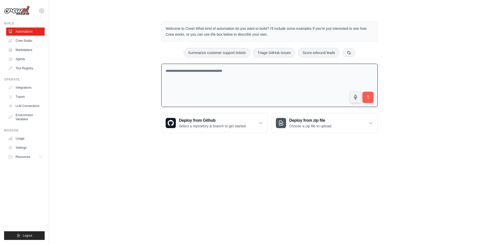
drag, startPoint x: 245, startPoint y: 71, endPoint x: 182, endPoint y: 67, distance: 63.4
click at [182, 67] on textarea at bounding box center [269, 86] width 216 height 44
paste textarea "**********"
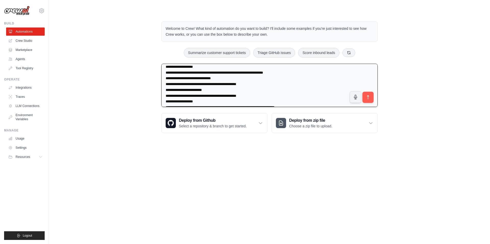
scroll to position [69, 0]
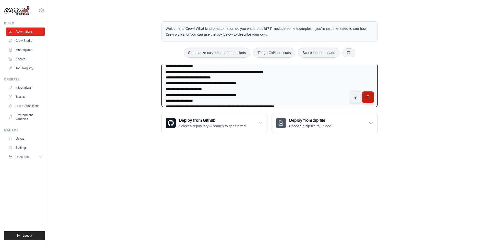
type textarea "**********"
click at [369, 100] on button "submit" at bounding box center [368, 98] width 12 height 12
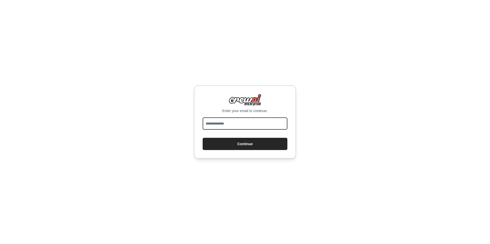
click at [227, 125] on input "email" at bounding box center [245, 124] width 85 height 12
type input "**********"
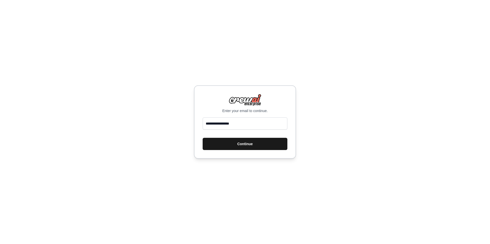
click at [235, 148] on button "Continue" at bounding box center [245, 144] width 85 height 12
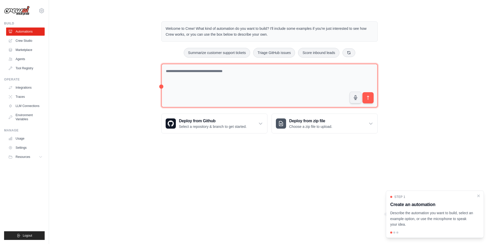
click at [223, 77] on textarea at bounding box center [269, 86] width 216 height 44
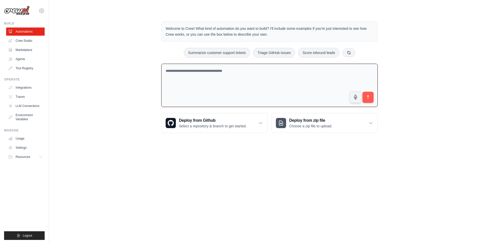
paste textarea "**********"
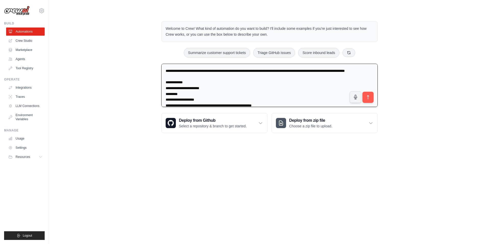
scroll to position [198, 0]
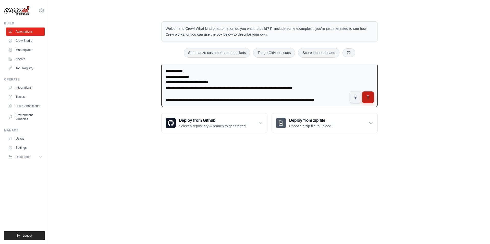
type textarea "**********"
click at [368, 100] on button "submit" at bounding box center [368, 98] width 12 height 12
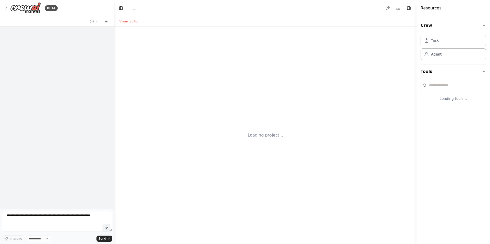
select select "****"
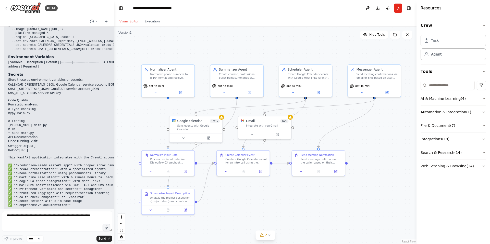
scroll to position [2687, 0]
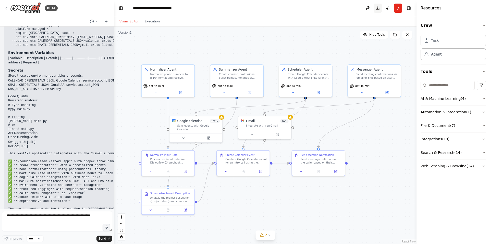
click at [378, 8] on button "Download" at bounding box center [377, 8] width 8 height 9
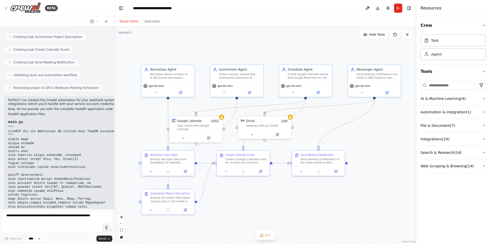
scroll to position [499, 0]
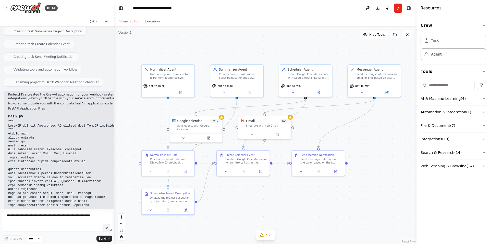
drag, startPoint x: 79, startPoint y: 98, endPoint x: 49, endPoint y: 97, distance: 30.4
click at [109, 93] on p "Perfect! I've created the CrewAI automation for your webhook system. The valida…" at bounding box center [134, 97] width 252 height 8
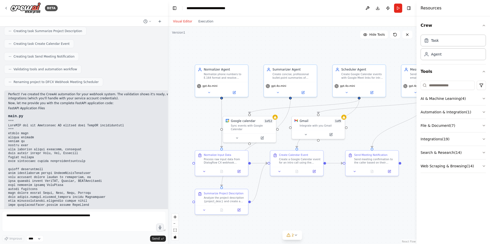
scroll to position [431, 0]
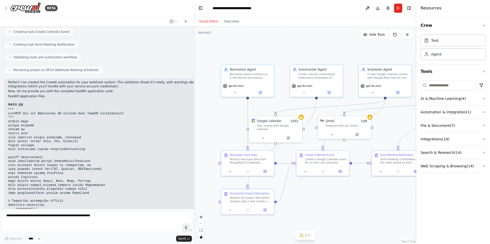
drag, startPoint x: 114, startPoint y: 82, endPoint x: 194, endPoint y: 76, distance: 80.4
click at [194, 76] on div "BETA You are a senior Python engineer. Create a minimal, production-lean FastAP…" at bounding box center [245, 122] width 490 height 244
click at [194, 76] on div ".deletable-edge-delete-btn { width: 20px; height: 20px; border: 0px solid #ffff…" at bounding box center [305, 136] width 222 height 218
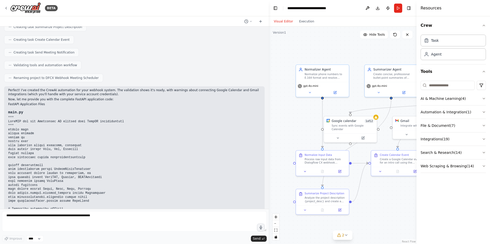
scroll to position [407, 0]
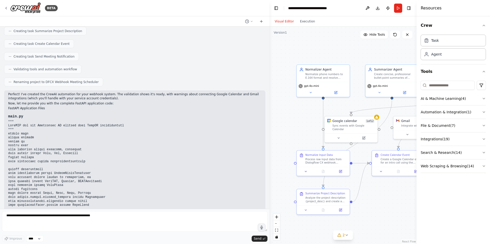
drag, startPoint x: 193, startPoint y: 76, endPoint x: 270, endPoint y: 62, distance: 78.2
click at [270, 62] on div "BETA You are a senior Python engineer. Create a minimal, production-lean FastAP…" at bounding box center [245, 122] width 490 height 244
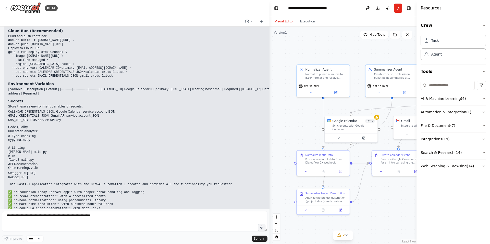
scroll to position [2595, 0]
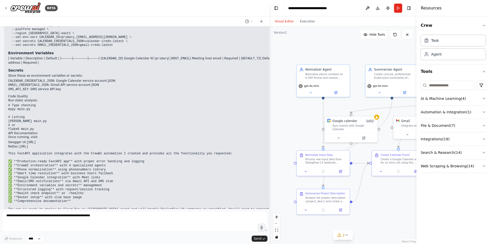
drag, startPoint x: 151, startPoint y: 181, endPoint x: 90, endPoint y: 180, distance: 60.5
click at [90, 180] on pre "This FastAPI application integrates with the CrewAI automation I created and pr…" at bounding box center [241, 182] width 467 height 60
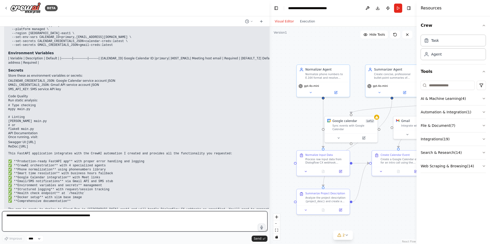
click at [147, 220] on textarea at bounding box center [134, 221] width 265 height 20
paste textarea "**********"
type textarea "**********"
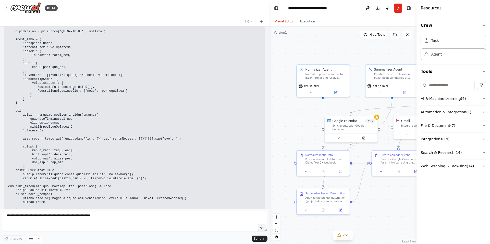
scroll to position [1227, 0]
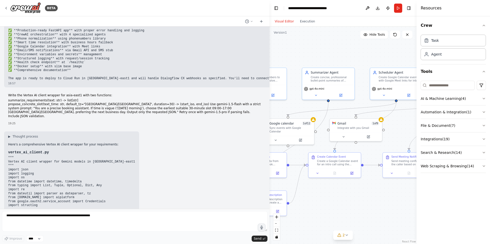
drag, startPoint x: 365, startPoint y: 55, endPoint x: 302, endPoint y: 57, distance: 62.6
click at [302, 57] on div ".deletable-edge-delete-btn { width: 20px; height: 20px; border: 0px solid #ffff…" at bounding box center [342, 136] width 147 height 218
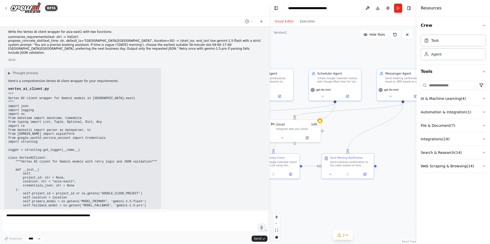
drag, startPoint x: 367, startPoint y: 55, endPoint x: 307, endPoint y: 56, distance: 60.0
click at [307, 56] on div ".deletable-edge-delete-btn { width: 20px; height: 20px; border: 0px solid #ffff…" at bounding box center [342, 136] width 147 height 218
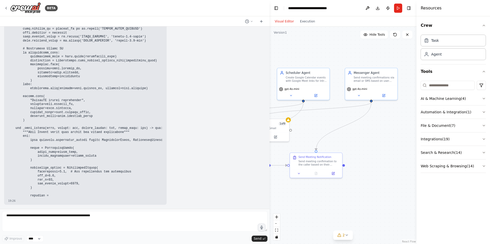
drag, startPoint x: 367, startPoint y: 57, endPoint x: 410, endPoint y: 53, distance: 42.5
click at [410, 53] on div ".deletable-edge-delete-btn { width: 20px; height: 20px; border: 0px solid #ffff…" at bounding box center [342, 136] width 147 height 218
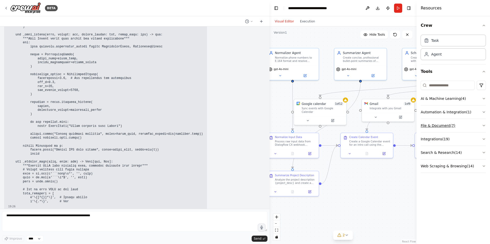
drag, startPoint x: 383, startPoint y: 137, endPoint x: 434, endPoint y: 120, distance: 53.3
click at [434, 120] on div "BETA You are a senior Python engineer. Create a minimal, production-lean FastAP…" at bounding box center [245, 122] width 490 height 244
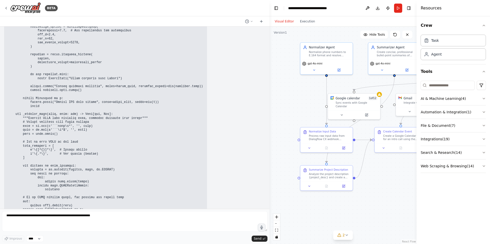
drag, startPoint x: 369, startPoint y: 191, endPoint x: 406, endPoint y: 185, distance: 36.9
click at [406, 185] on div ".deletable-edge-delete-btn { width: 20px; height: 20px; border: 0px solid #ffff…" at bounding box center [342, 136] width 147 height 218
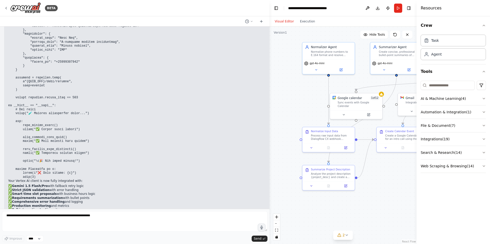
scroll to position [6347, 0]
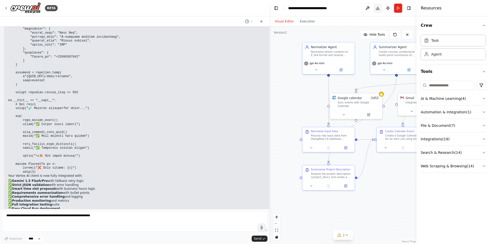
click at [379, 8] on button "Download" at bounding box center [377, 8] width 8 height 9
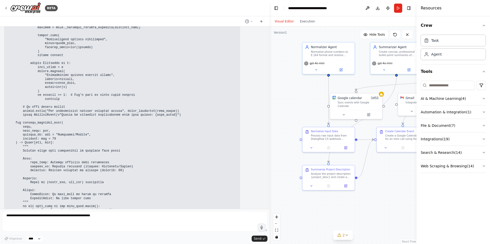
scroll to position [3718, 0]
